Goal: Task Accomplishment & Management: Use online tool/utility

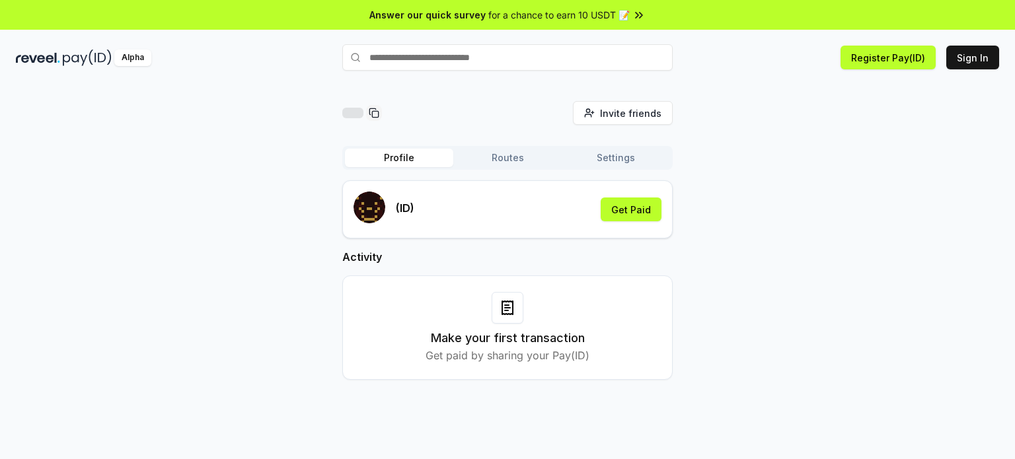
click at [422, 213] on div "(ID) Get Paid" at bounding box center [507, 210] width 308 height 36
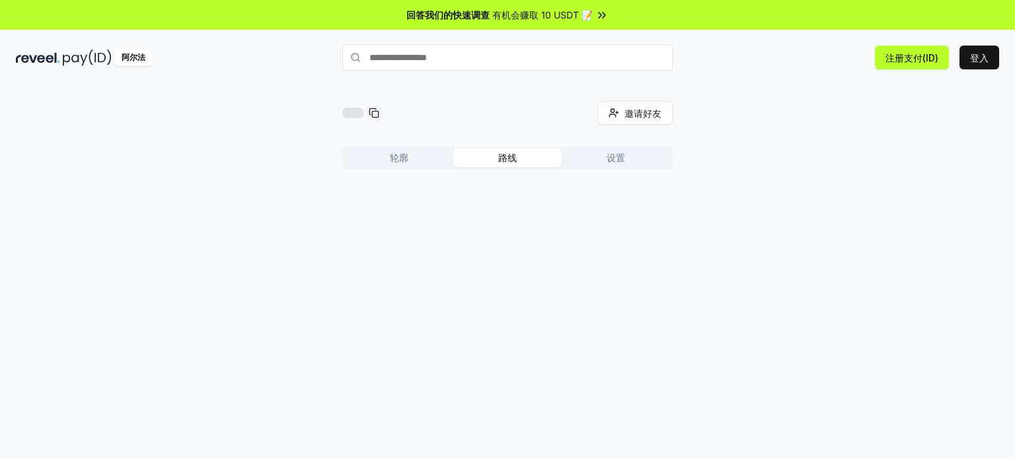
click at [523, 166] on button "路线" at bounding box center [507, 158] width 108 height 18
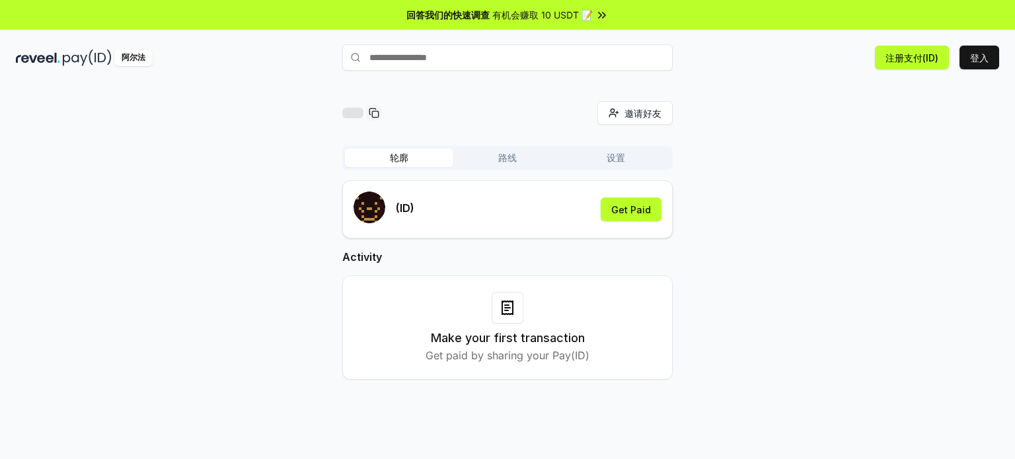
click at [426, 157] on button "轮廓" at bounding box center [399, 158] width 108 height 18
click at [612, 211] on button "获得报酬" at bounding box center [632, 209] width 58 height 24
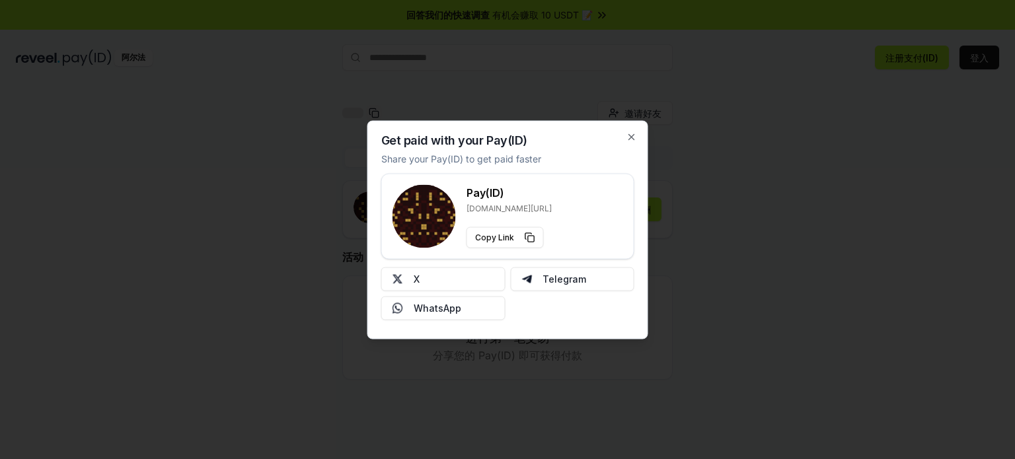
click at [632, 147] on div "Get paid with your Pay(ID) Share your Pay(ID) to get paid faster Pay(ID) reveel…" at bounding box center [507, 229] width 281 height 219
click at [635, 138] on icon "button" at bounding box center [631, 136] width 11 height 11
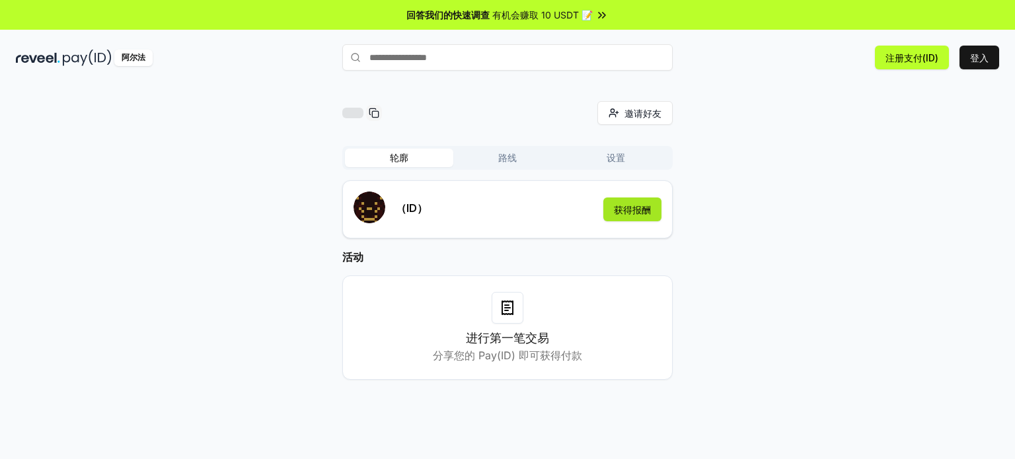
click at [622, 211] on font "获得报酬" at bounding box center [632, 209] width 37 height 11
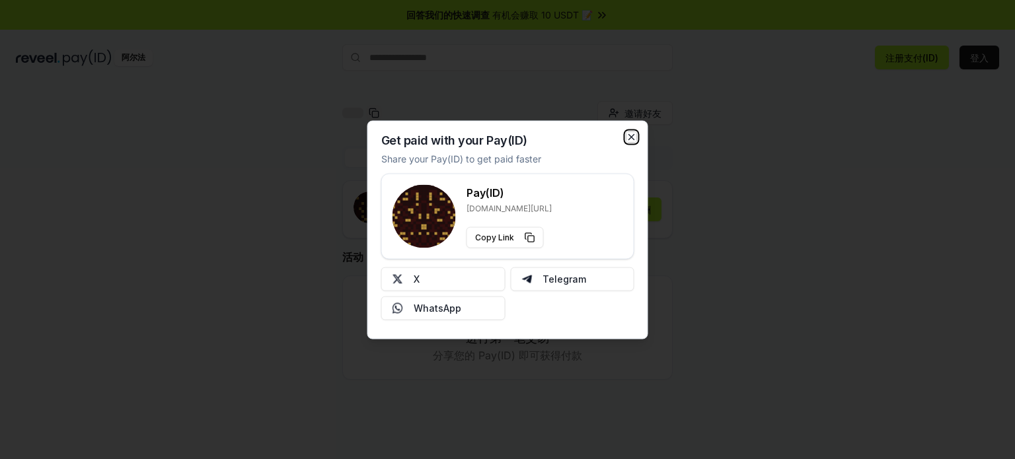
click at [627, 134] on icon "button" at bounding box center [631, 136] width 11 height 11
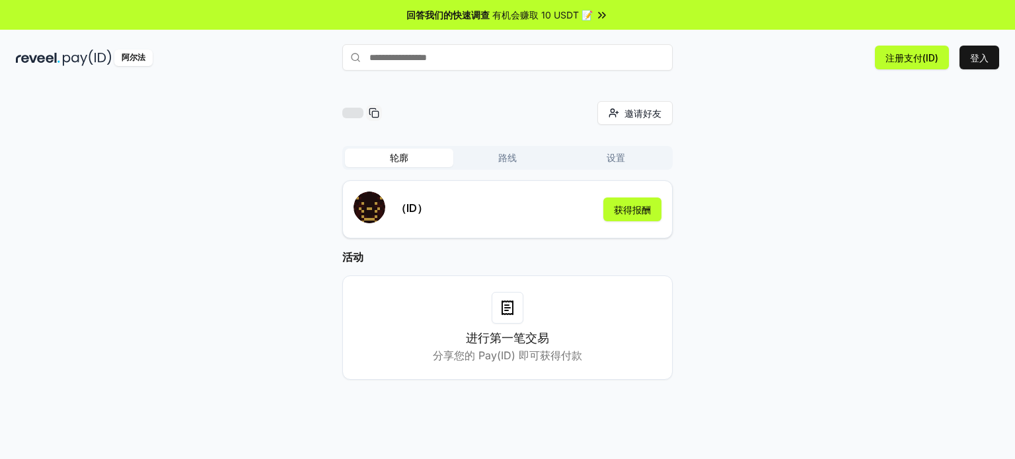
click at [543, 58] on input "text" at bounding box center [507, 57] width 330 height 26
click at [560, 61] on input "**" at bounding box center [507, 57] width 330 height 26
click at [461, 57] on input "****" at bounding box center [507, 57] width 330 height 26
type input "***"
click at [468, 81] on button "碳捕集与封存 支付" at bounding box center [507, 83] width 330 height 24
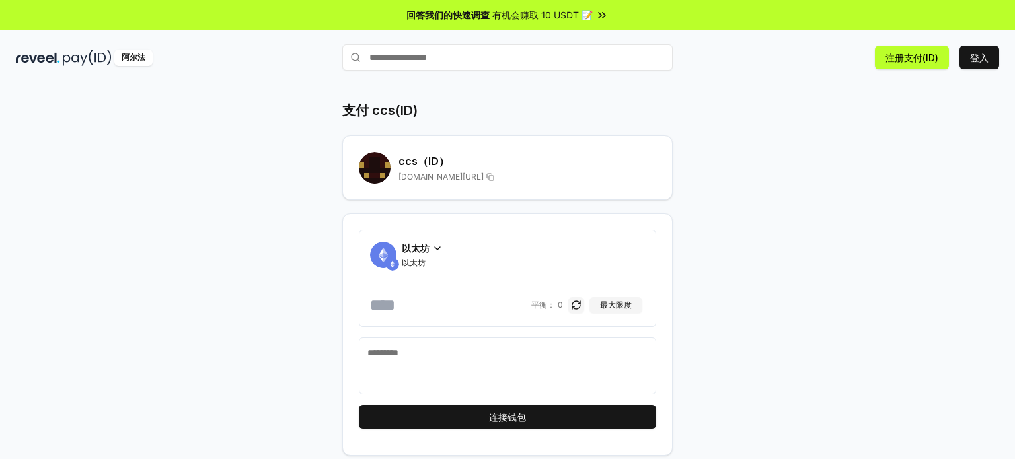
click at [407, 250] on font "以太坊" at bounding box center [416, 247] width 28 height 11
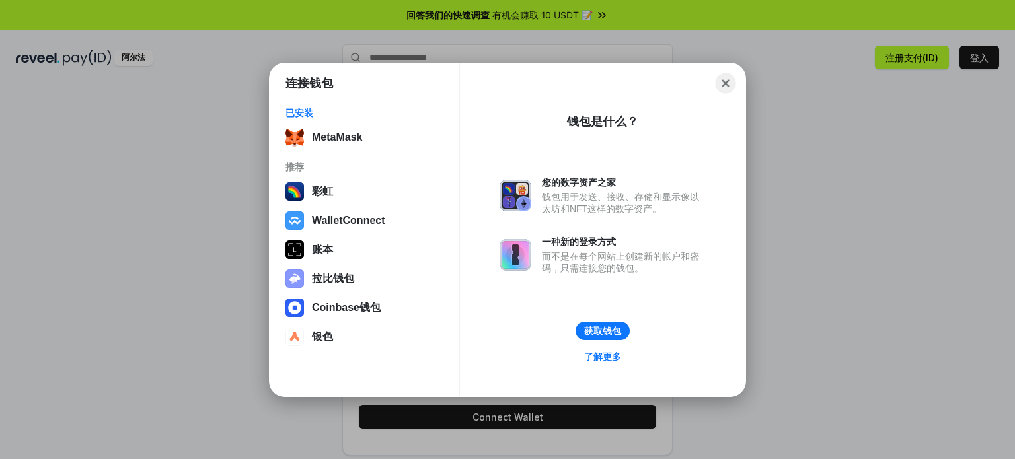
click at [723, 81] on button "Close" at bounding box center [725, 83] width 20 height 20
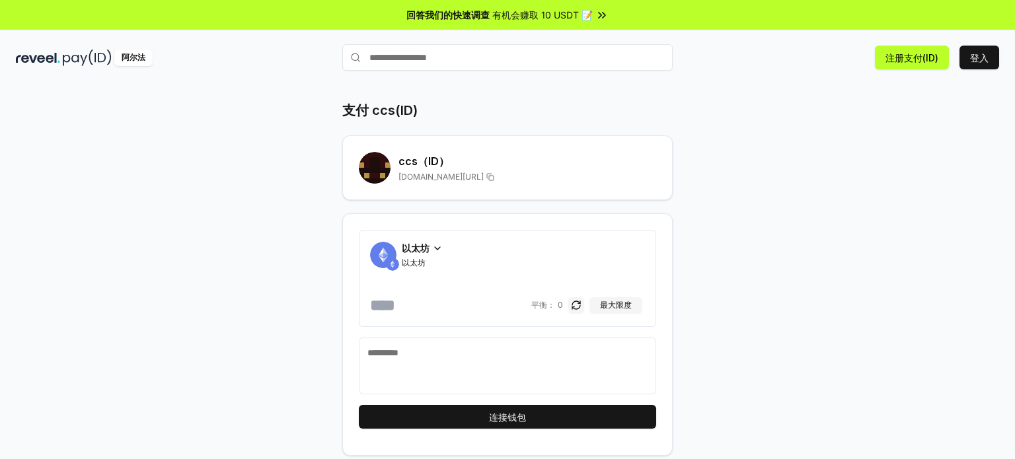
click at [439, 248] on icon at bounding box center [437, 248] width 11 height 11
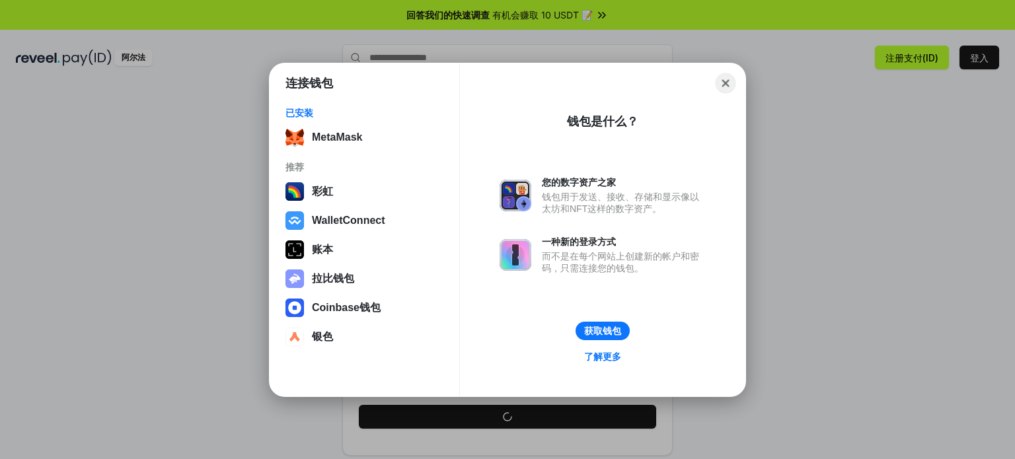
click at [721, 85] on button "Close" at bounding box center [725, 83] width 20 height 20
